Goal: Download file/media

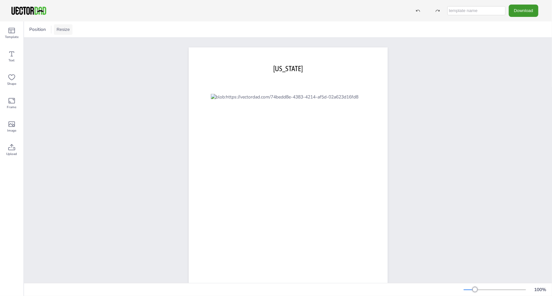
click at [63, 31] on button "Resize" at bounding box center [63, 29] width 19 height 10
click at [68, 42] on li "US Letter (8.5in x 11in)" at bounding box center [81, 42] width 55 height 13
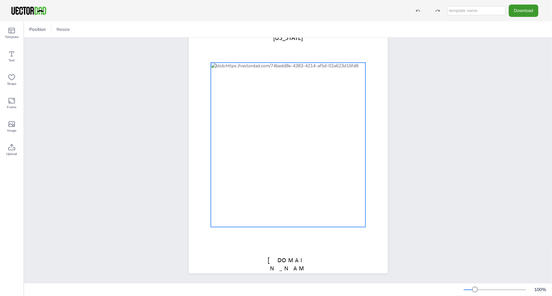
scroll to position [4, 0]
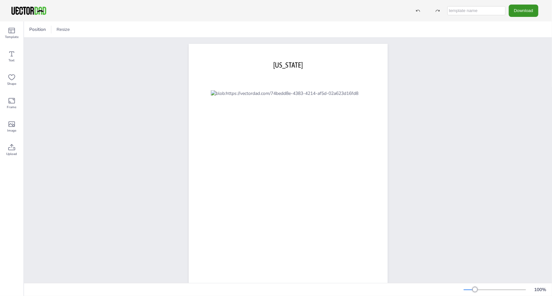
click at [521, 12] on button "Download" at bounding box center [524, 11] width 30 height 12
click at [522, 66] on li "SVG" at bounding box center [522, 65] width 53 height 13
click at [534, 29] on div "Position Resize A4 (8.25in x 11.75in) US Letter (8.5in x 11in)" at bounding box center [288, 29] width 528 height 16
click at [524, 12] on button "Download" at bounding box center [524, 11] width 30 height 12
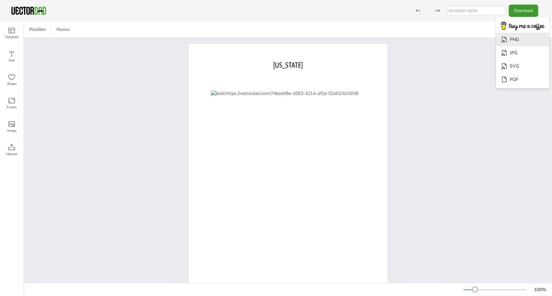
click at [521, 36] on li "PNG" at bounding box center [522, 39] width 53 height 13
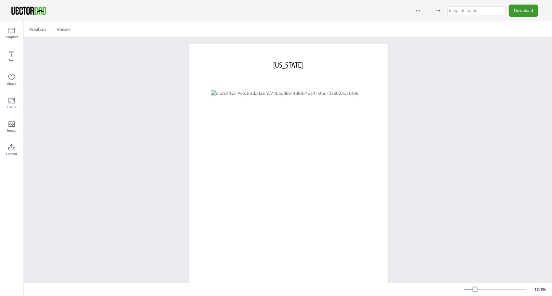
click at [528, 33] on div "Position Resize A4 (8.25in x 11.75in) US Letter (8.5in x 11in)" at bounding box center [288, 29] width 528 height 16
click at [519, 13] on button "Download" at bounding box center [524, 11] width 30 height 12
click at [520, 65] on li "SVG" at bounding box center [522, 65] width 53 height 13
click at [530, 10] on button "Download" at bounding box center [524, 11] width 30 height 12
click at [508, 51] on icon "Download" at bounding box center [504, 52] width 7 height 7
